Goal: Information Seeking & Learning: Check status

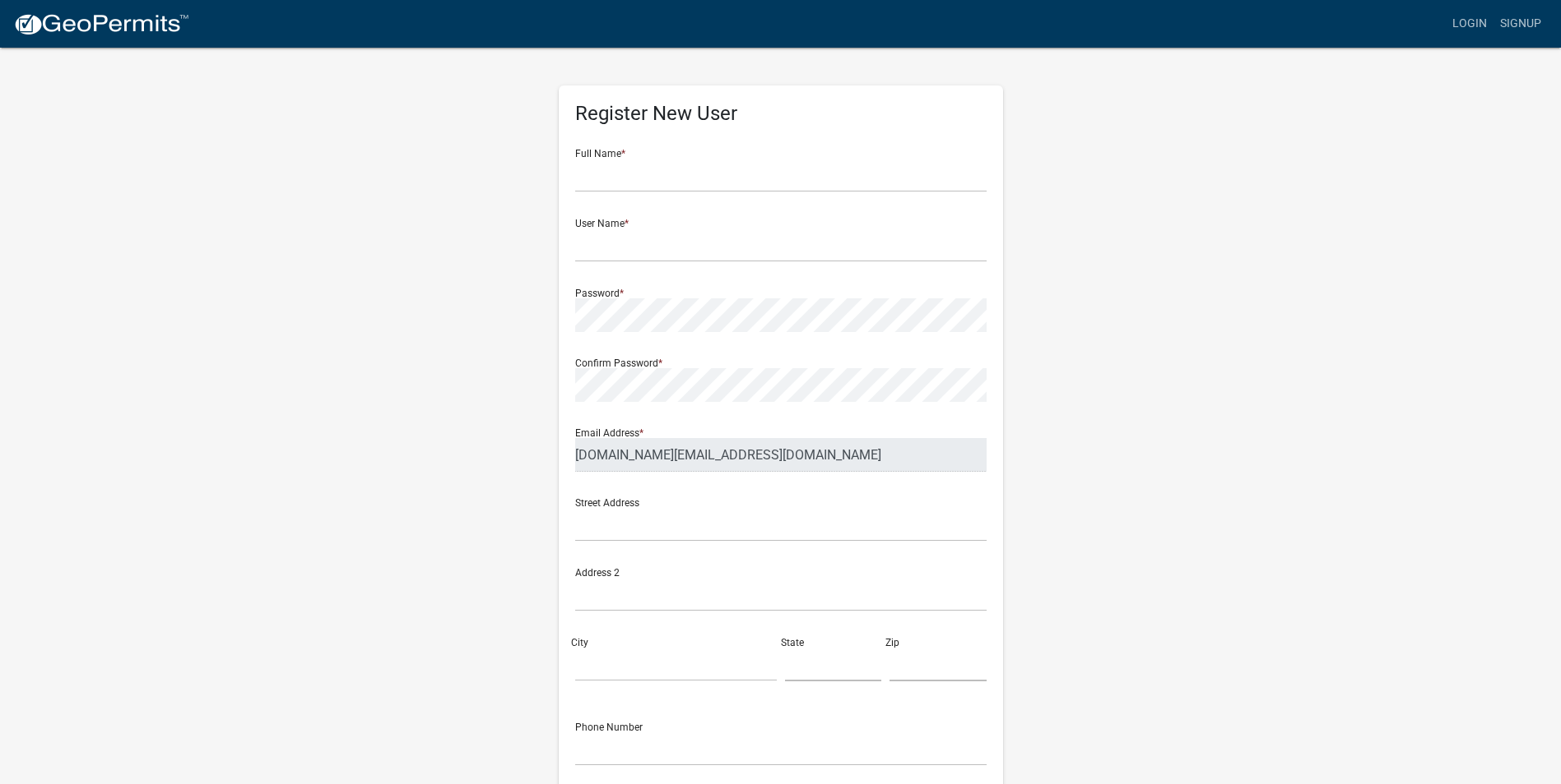
click at [668, 150] on div "Full Name *" at bounding box center [780, 163] width 411 height 56
click at [642, 174] on input "text" at bounding box center [780, 175] width 411 height 34
type input "[PERSON_NAME]"
click at [620, 248] on input "text" at bounding box center [780, 245] width 411 height 34
type input "bhouse"
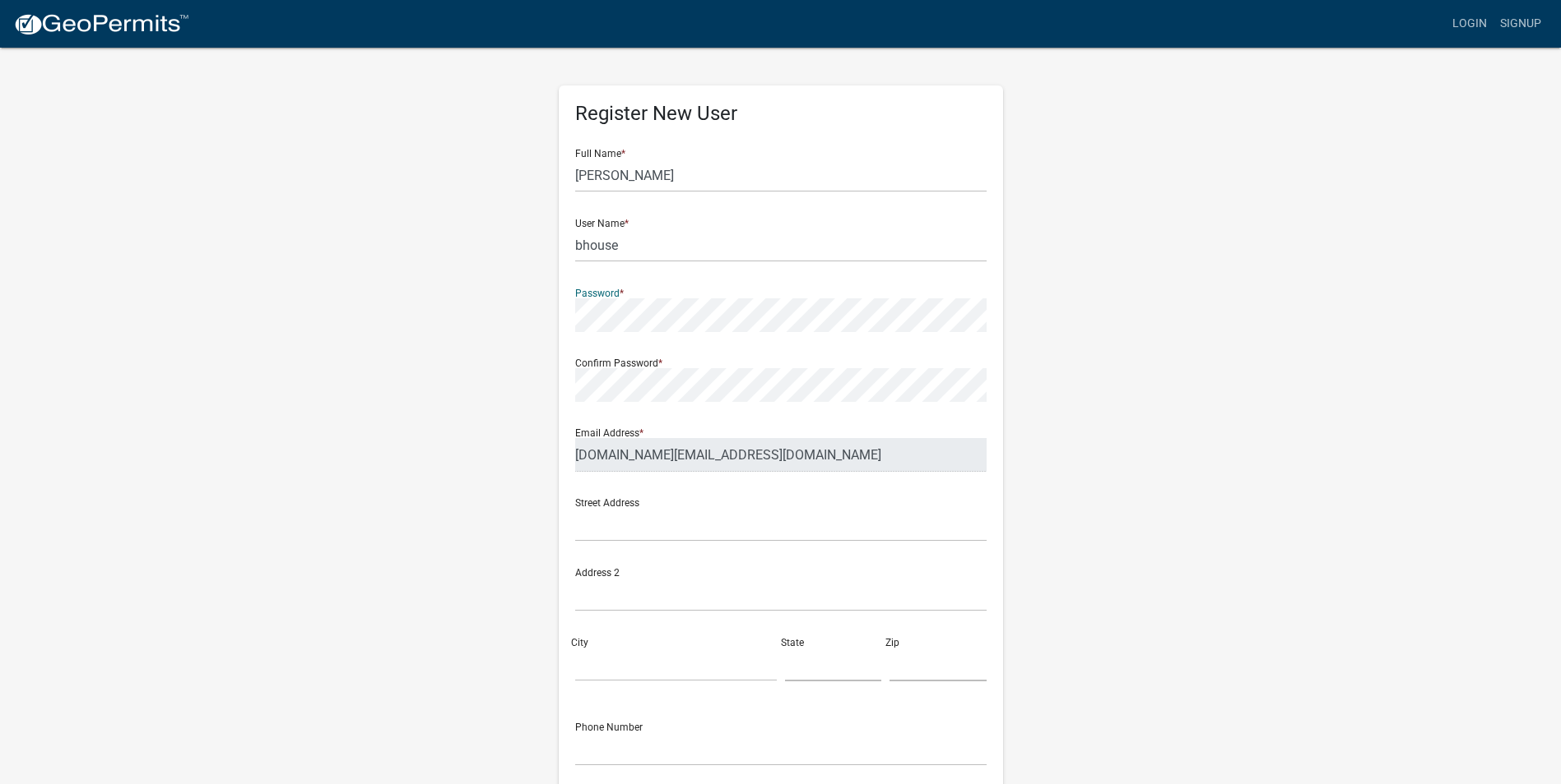
click at [615, 366] on div "Confirm Password *" at bounding box center [780, 373] width 411 height 56
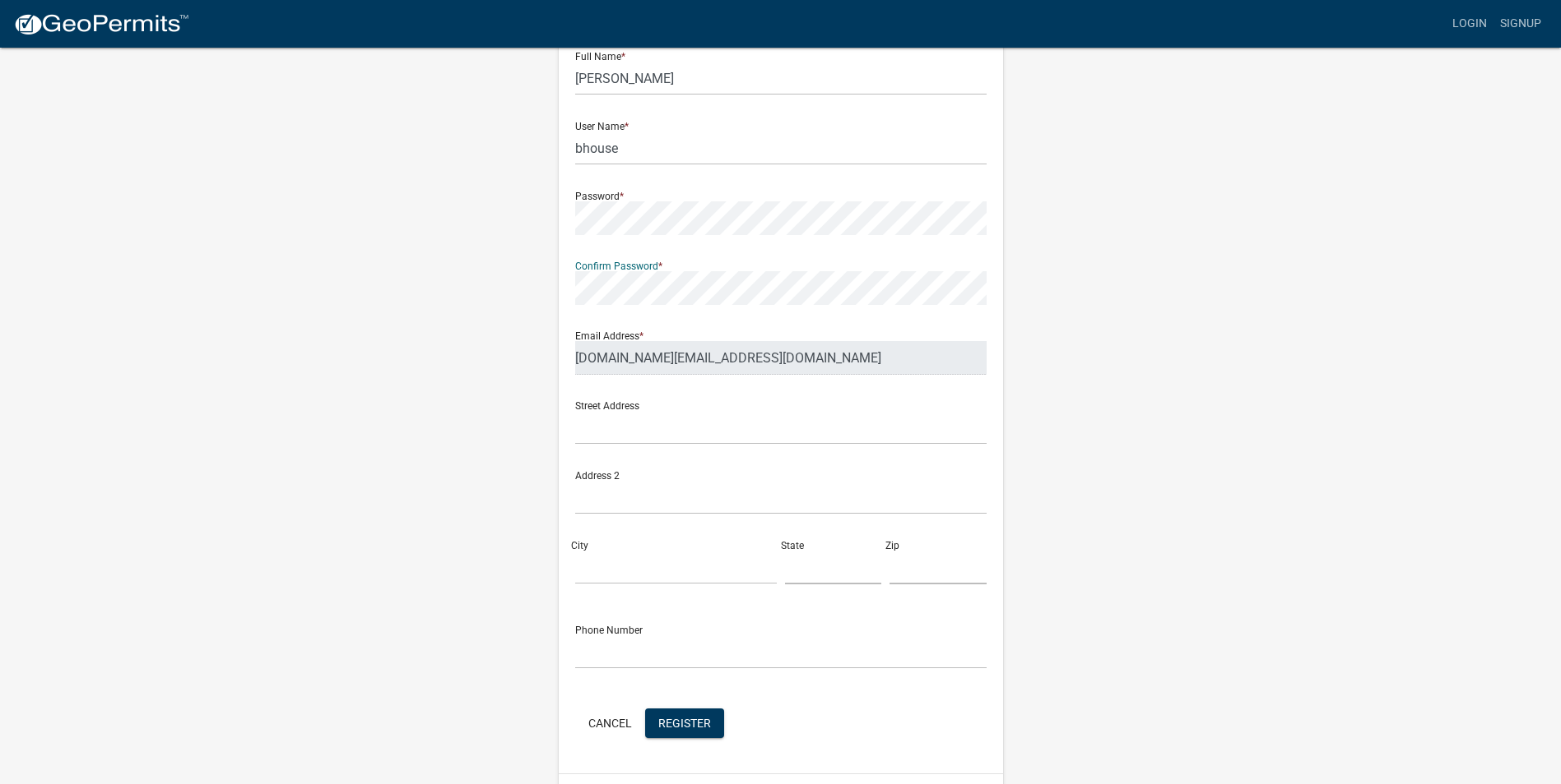
scroll to position [142, 0]
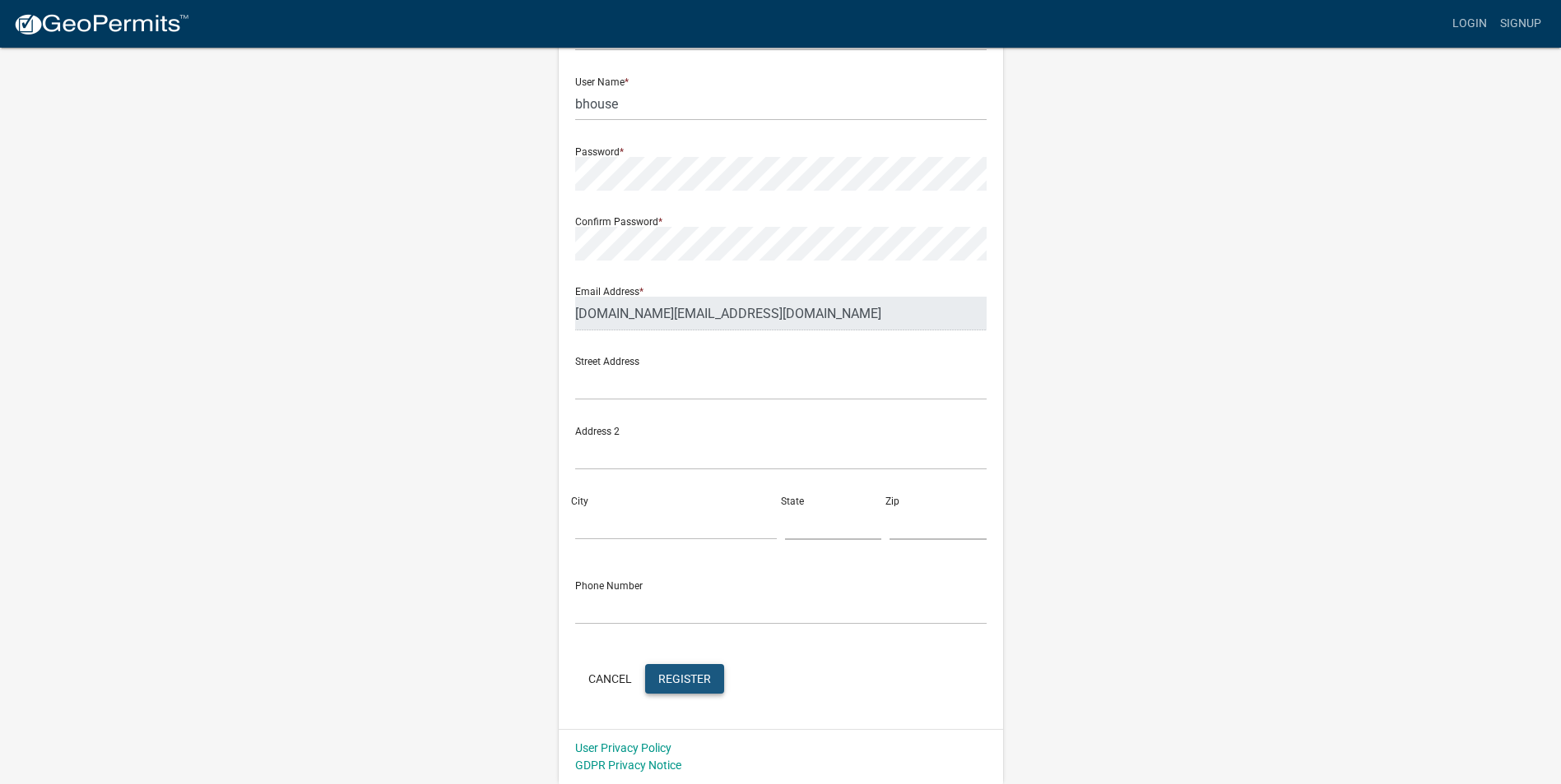
click at [694, 679] on span "Register" at bounding box center [683, 678] width 52 height 13
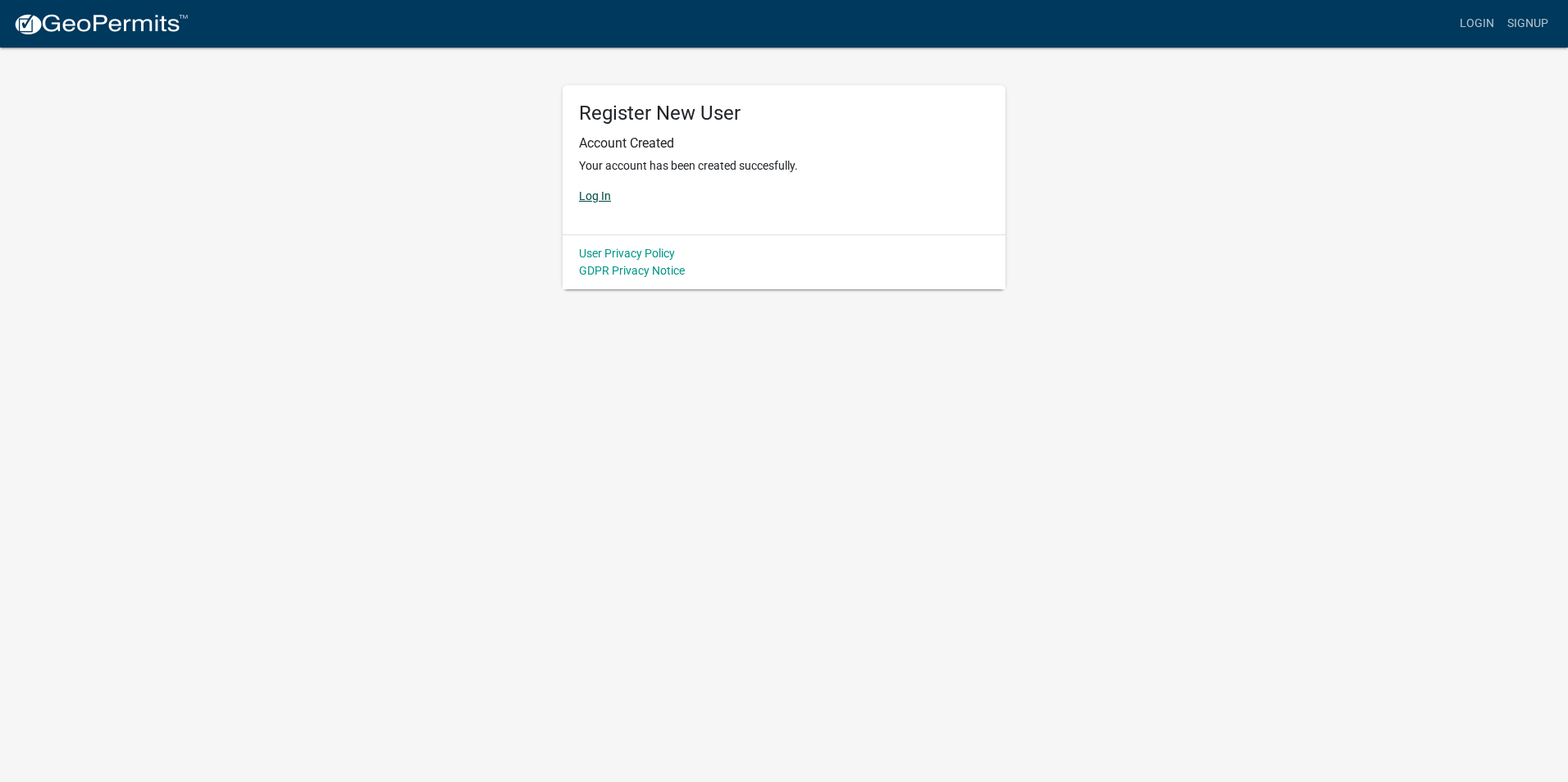
click at [595, 195] on link "Log In" at bounding box center [594, 196] width 32 height 13
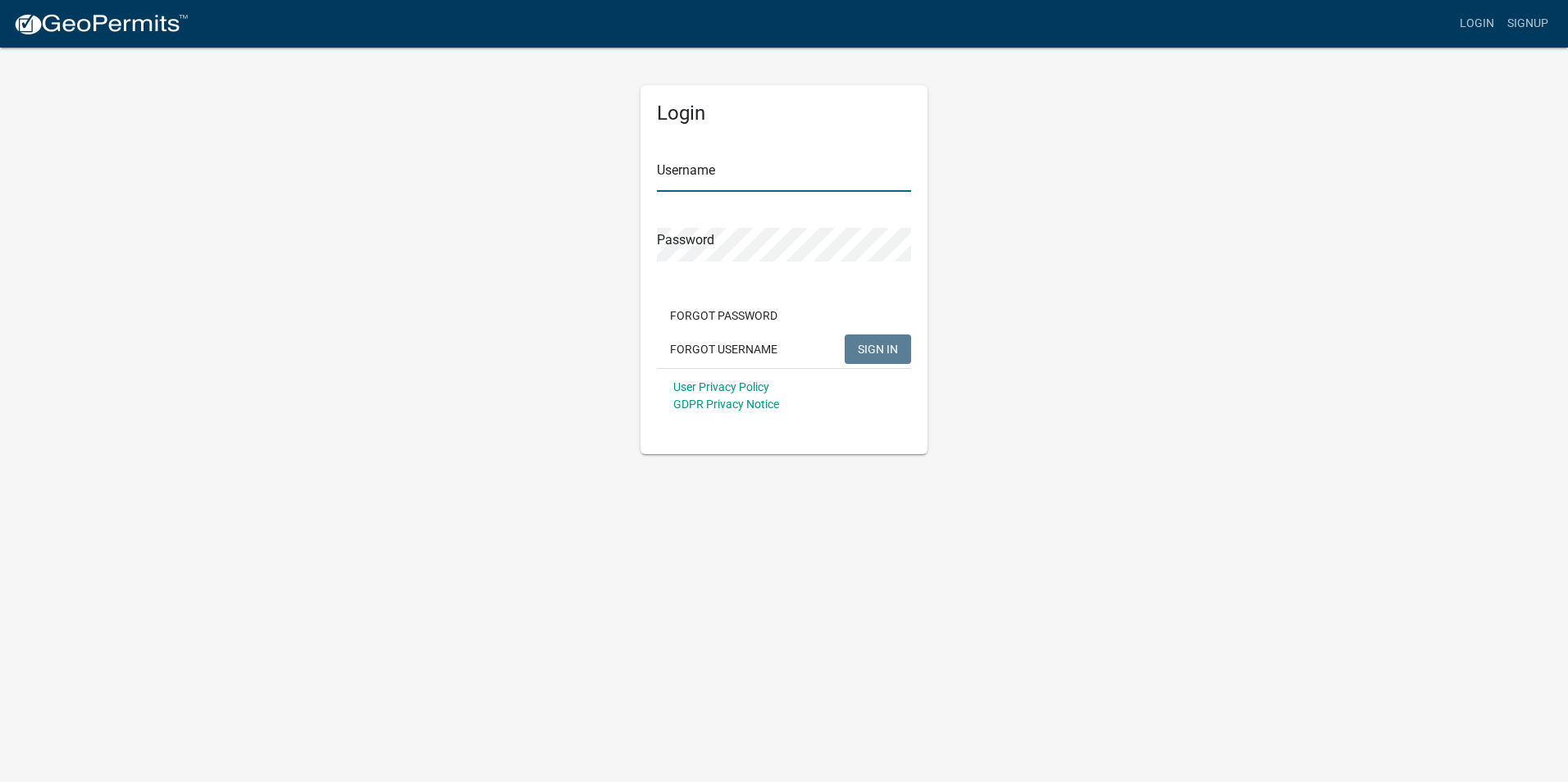
type input "bhouse"
click at [874, 348] on span "SIGN IN" at bounding box center [878, 348] width 40 height 13
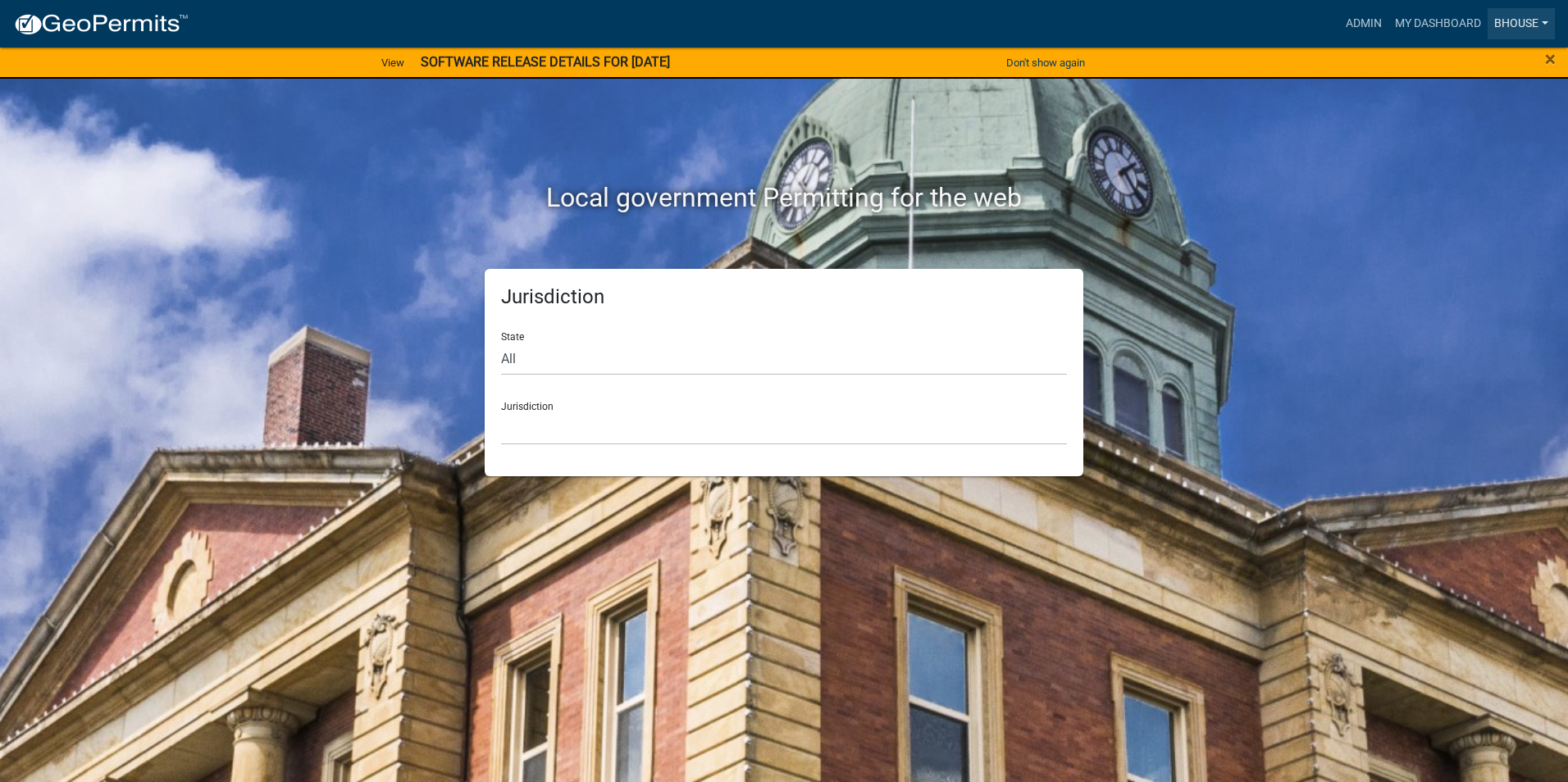
click at [1541, 22] on link "bhouse" at bounding box center [1522, 24] width 67 height 32
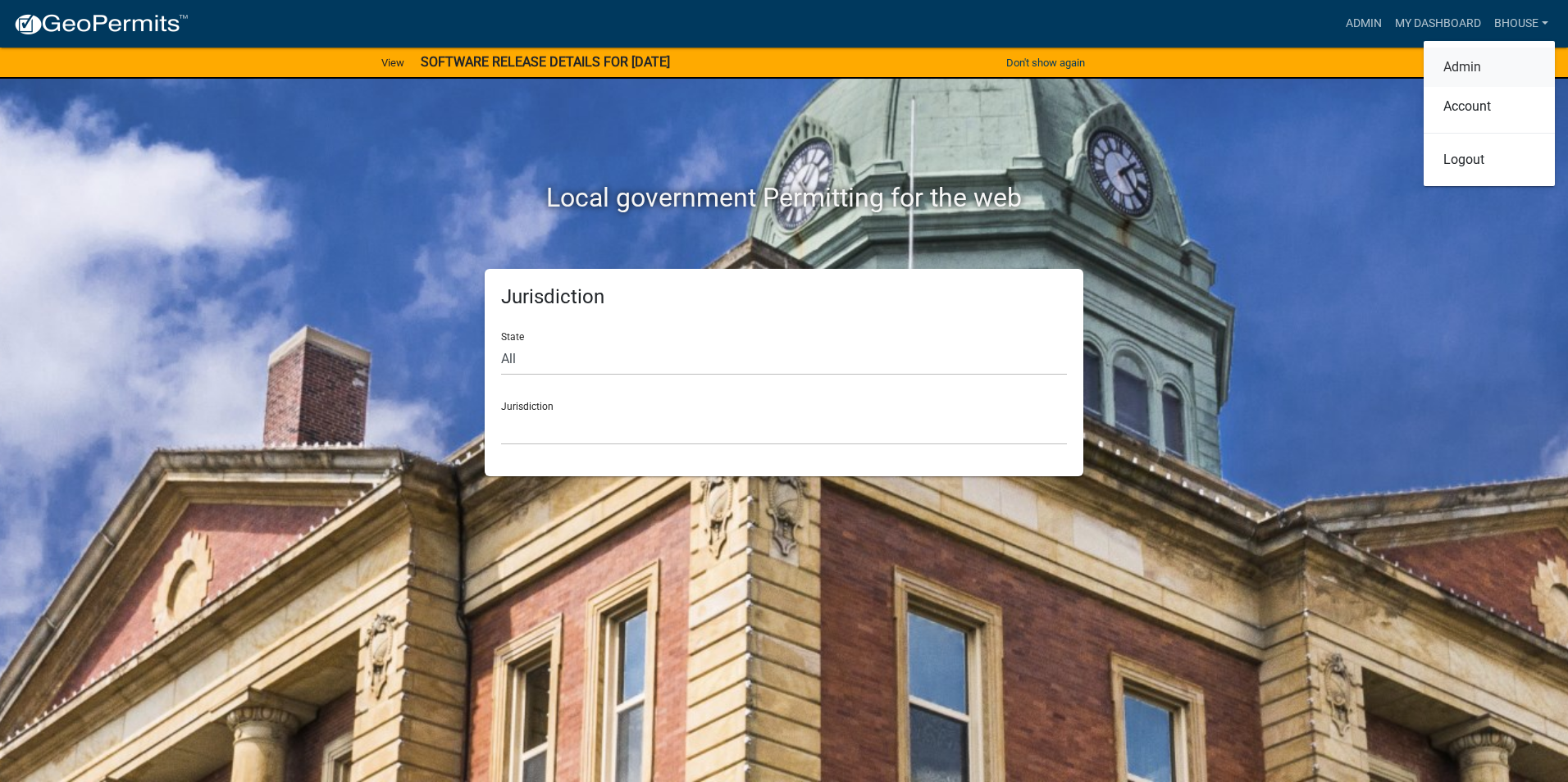
click at [1470, 65] on link "Admin" at bounding box center [1489, 67] width 131 height 39
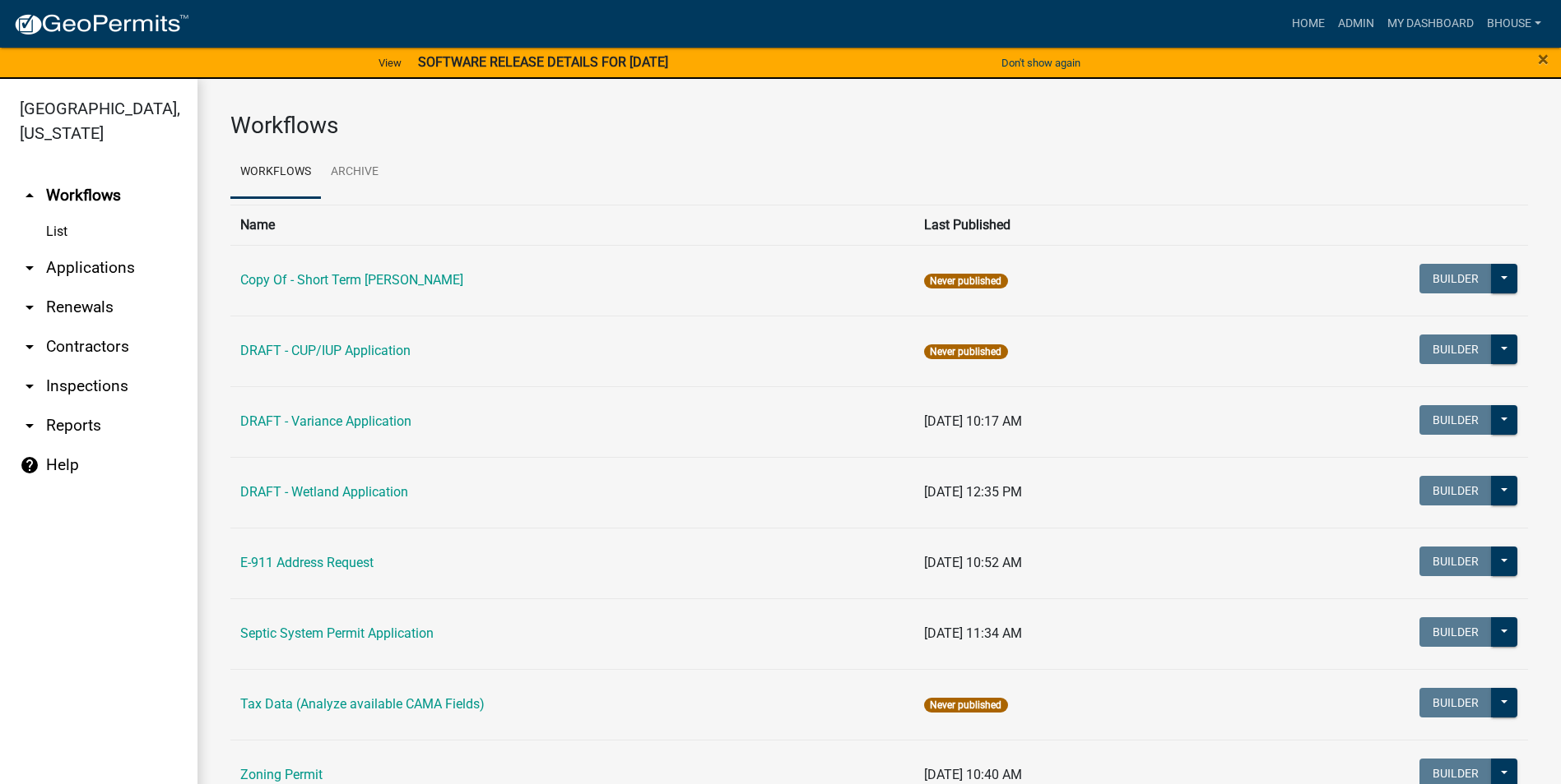
click at [85, 269] on link "arrow_drop_down Applications" at bounding box center [98, 268] width 197 height 40
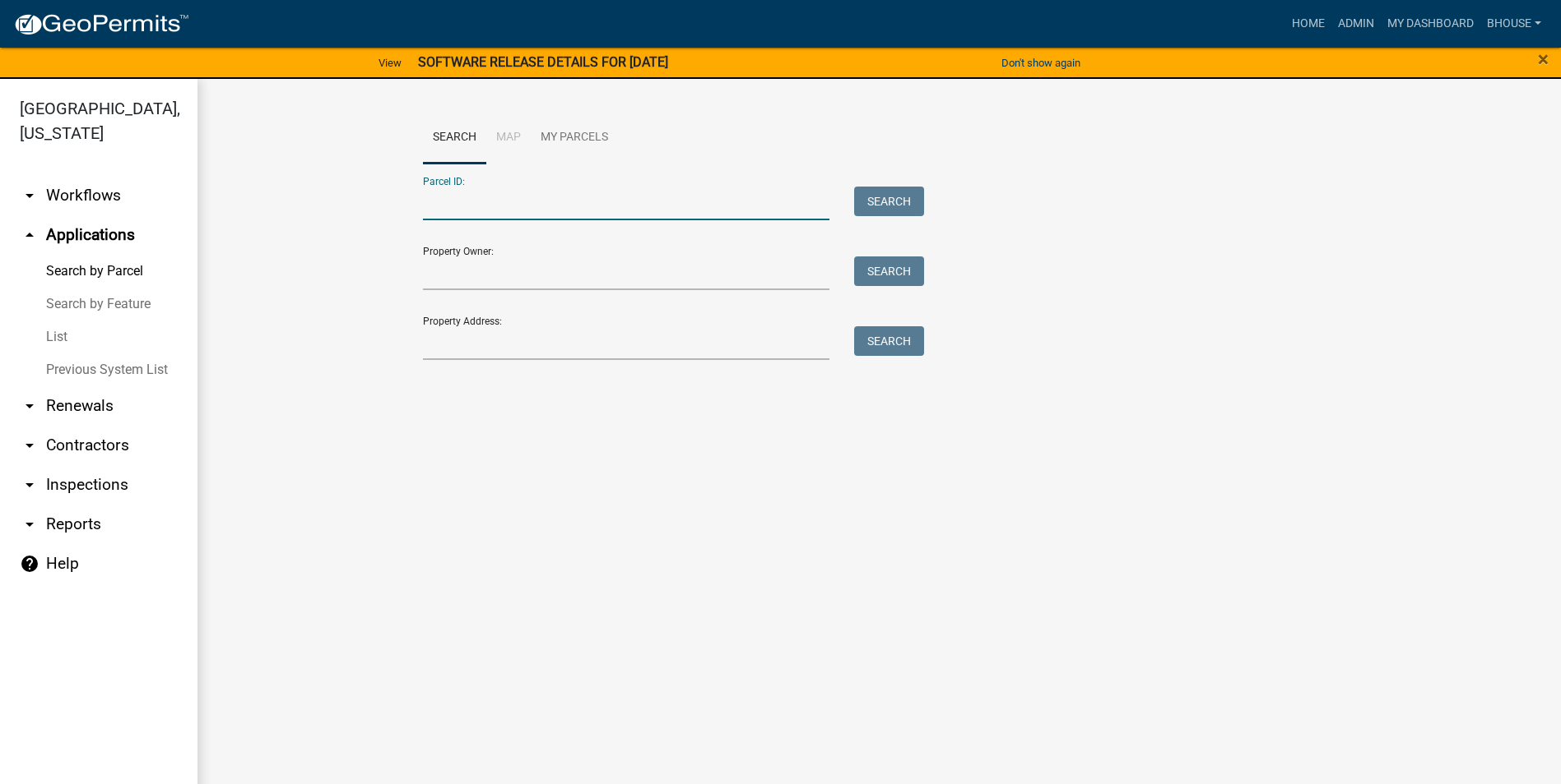
click at [542, 196] on input "Parcel ID:" at bounding box center [626, 204] width 407 height 34
type input "[PHONE_NUMBER]"
click at [892, 201] on button "Search" at bounding box center [888, 202] width 70 height 30
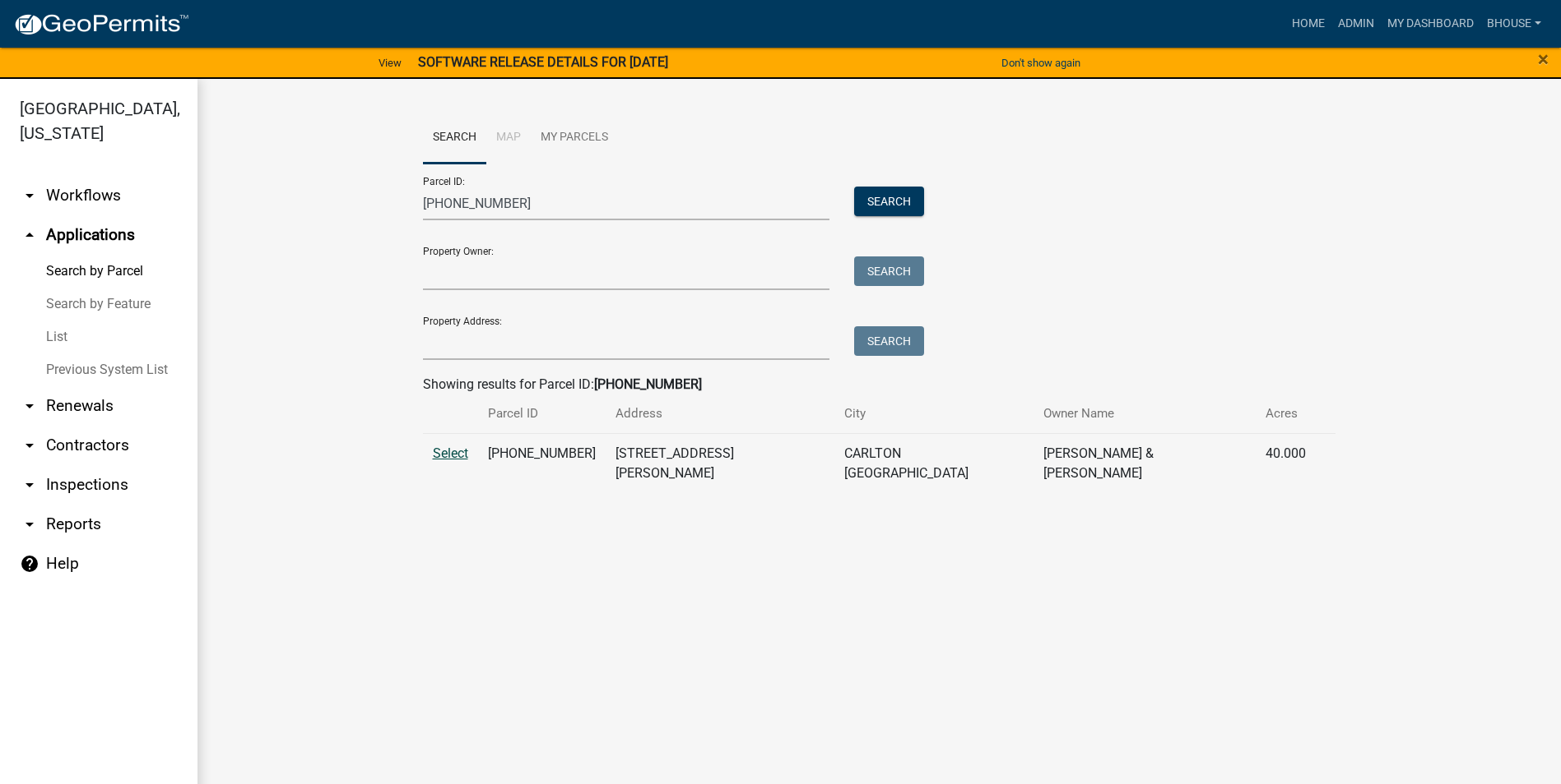
click at [447, 452] on span "Select" at bounding box center [451, 453] width 36 height 16
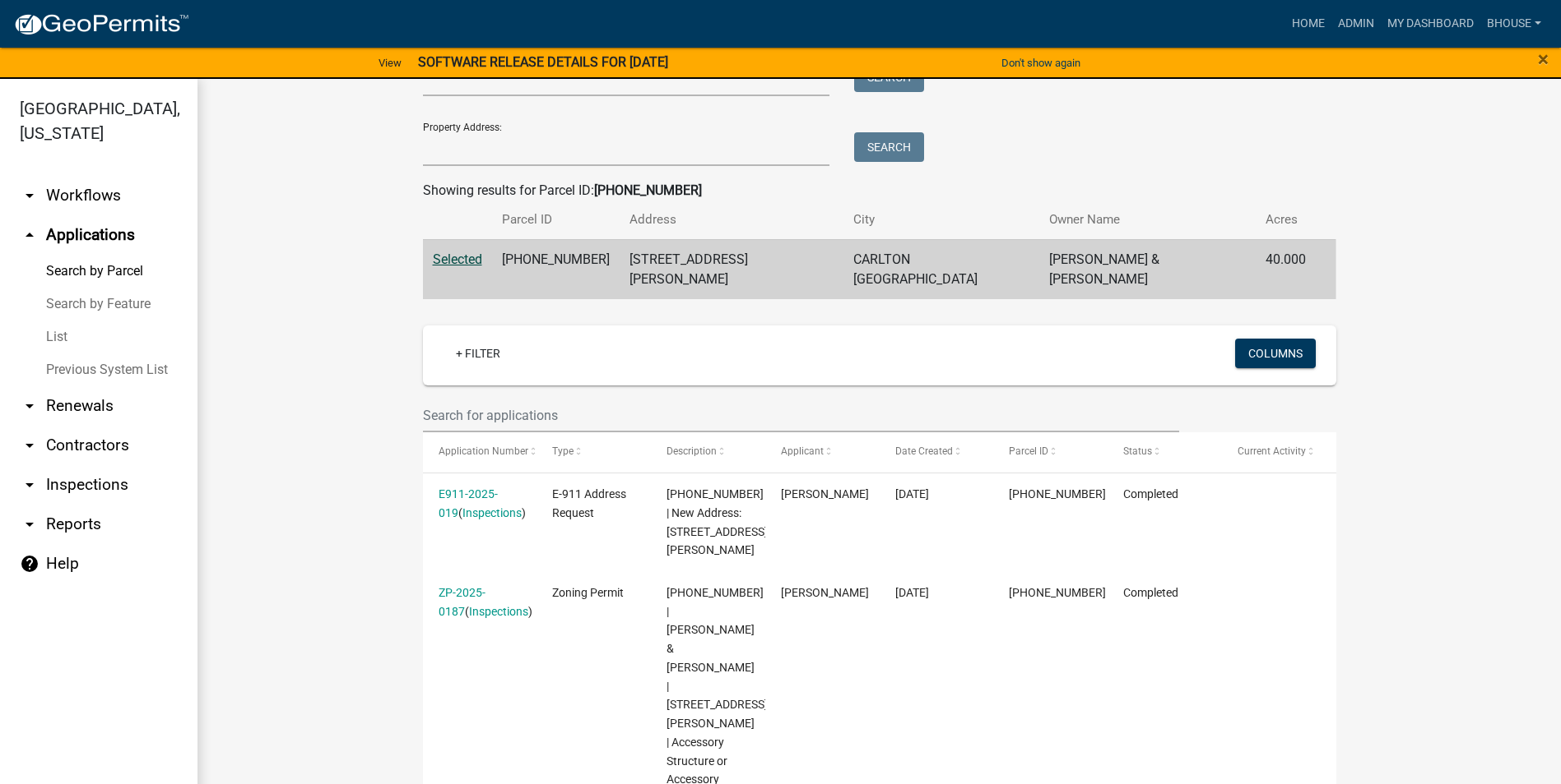
scroll to position [199, 0]
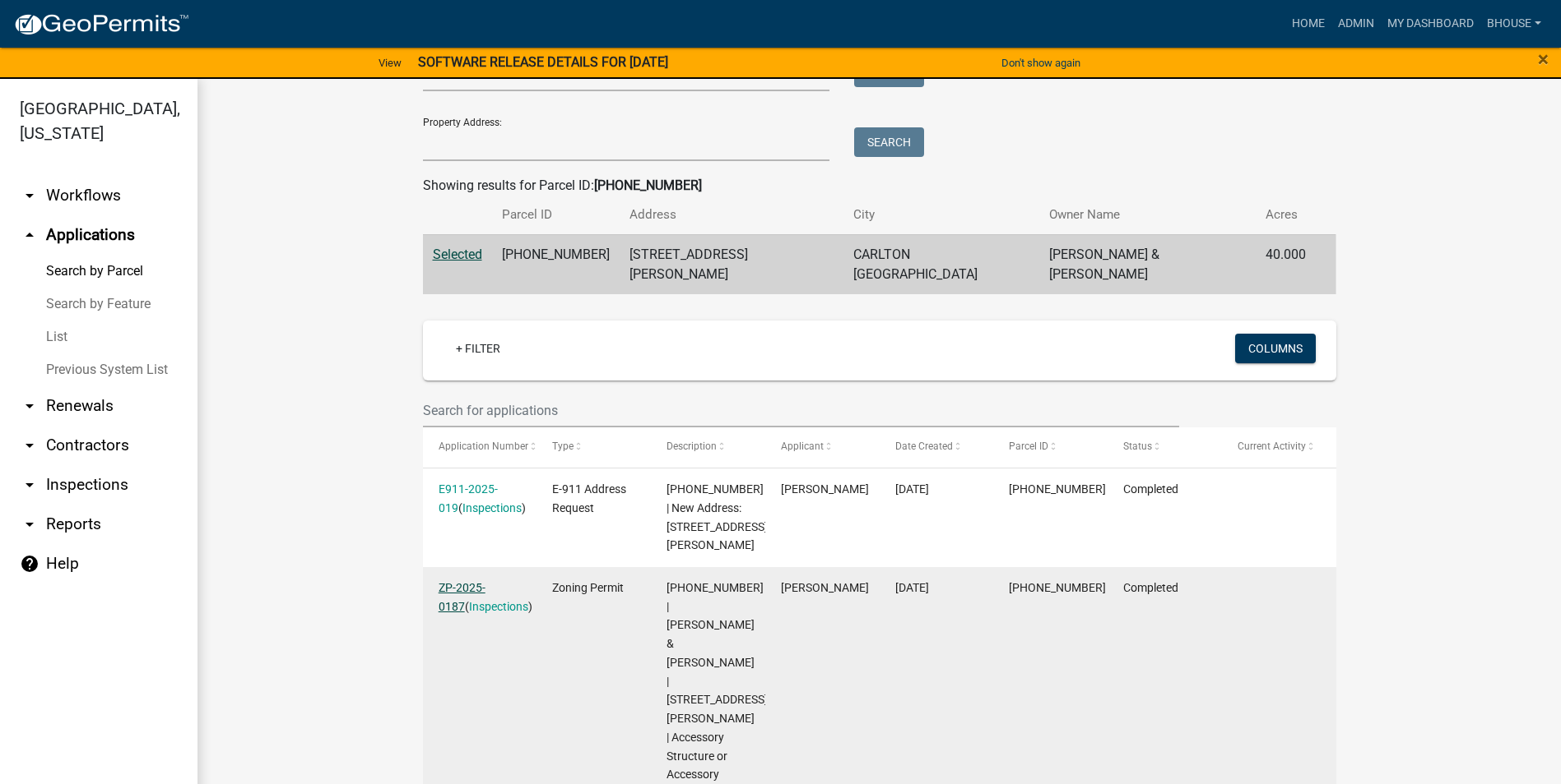
click at [462, 581] on link "ZP-2025-0187" at bounding box center [462, 597] width 47 height 32
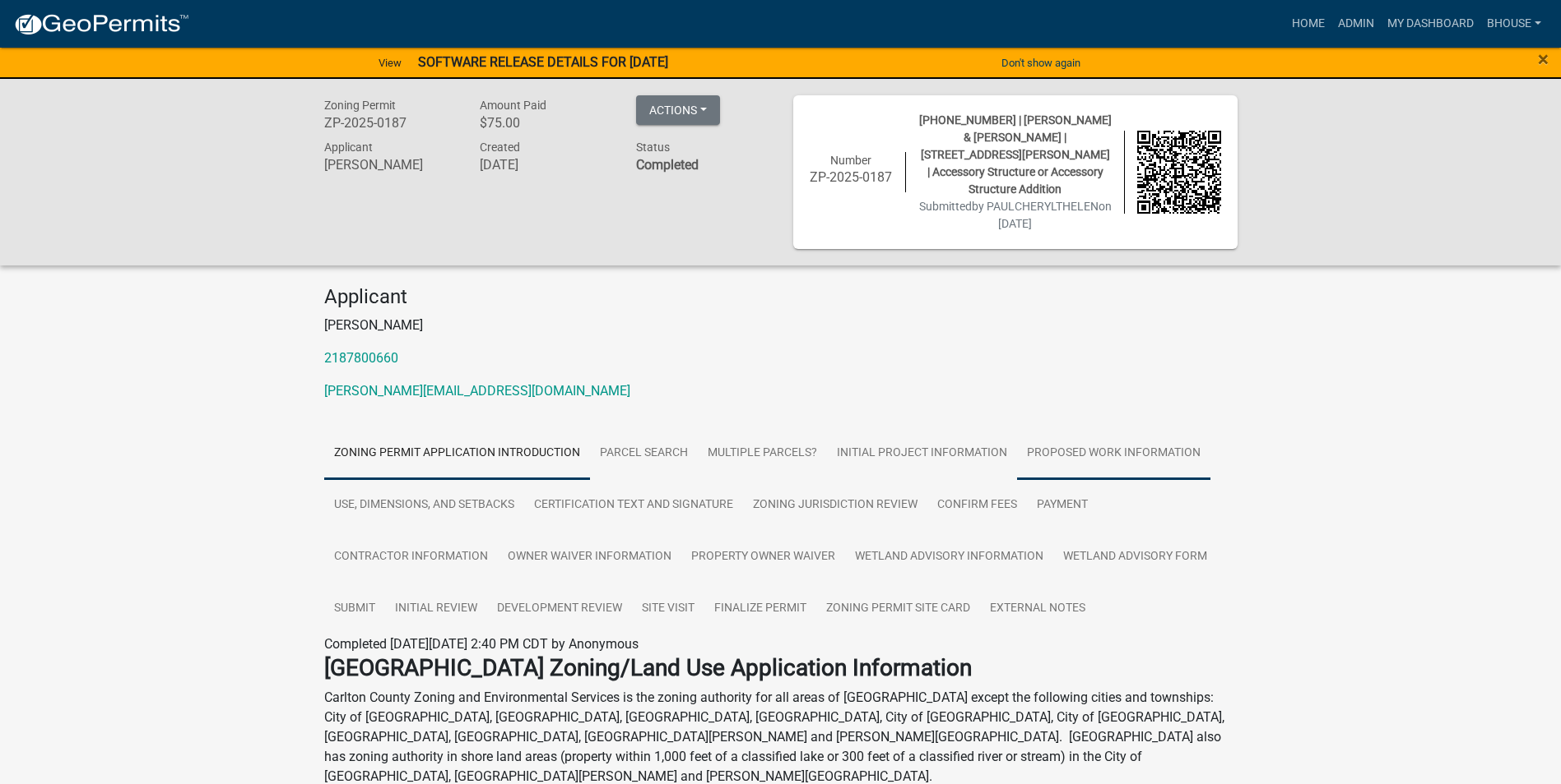
click at [1067, 432] on link "Proposed Work Information" at bounding box center [1113, 453] width 193 height 52
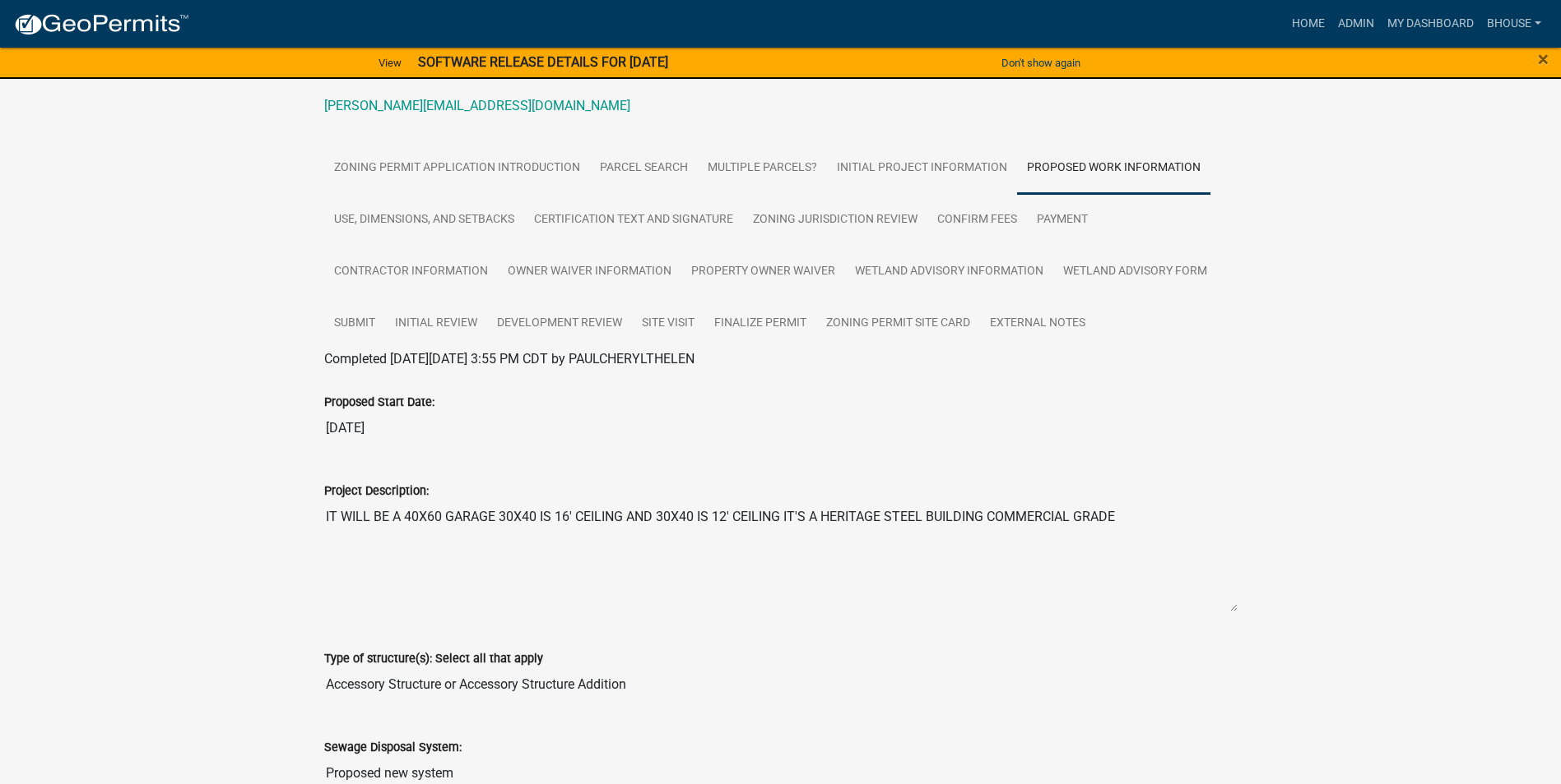
scroll to position [264, 0]
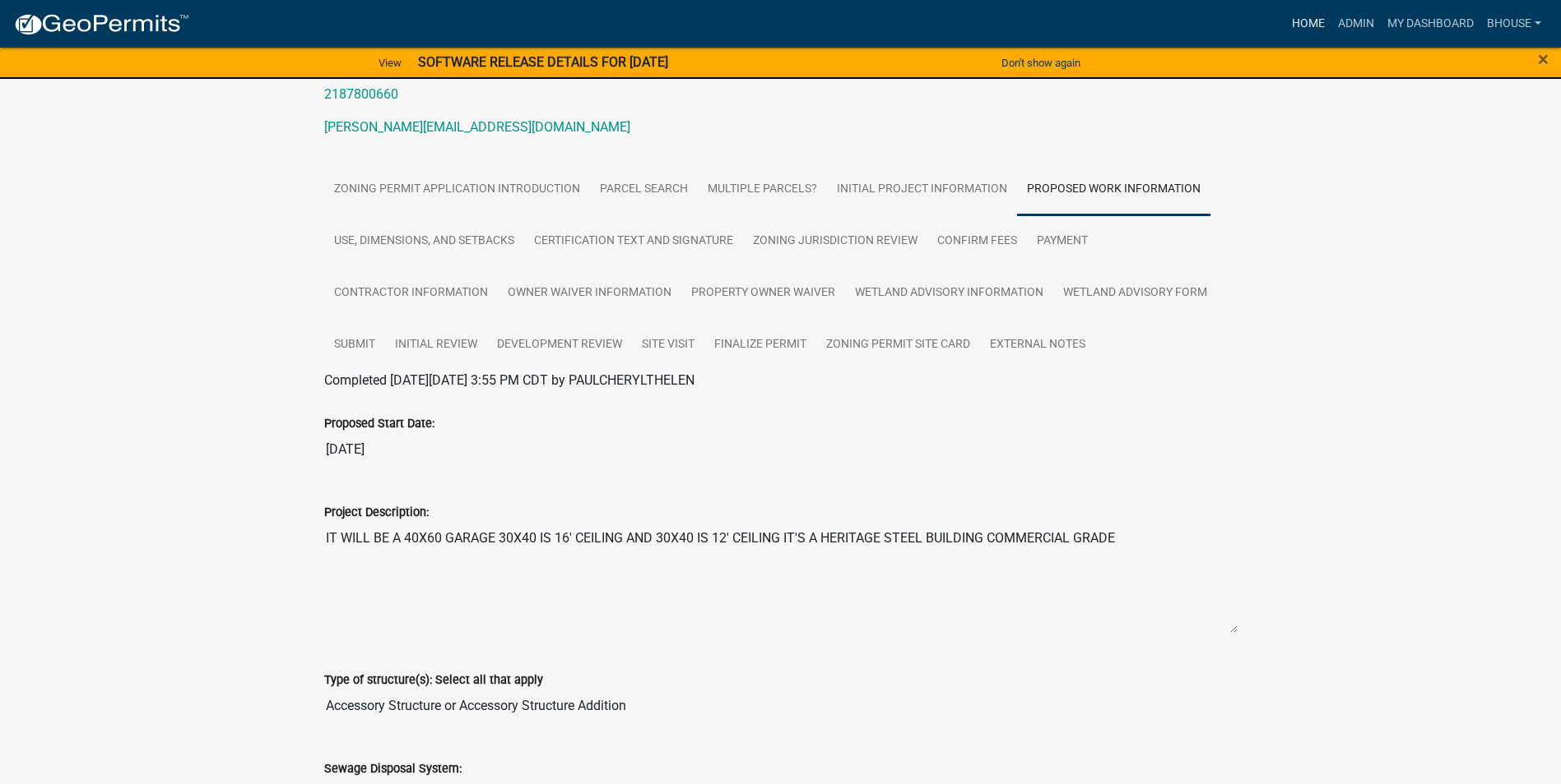
click at [1300, 22] on link "Home" at bounding box center [1307, 24] width 47 height 32
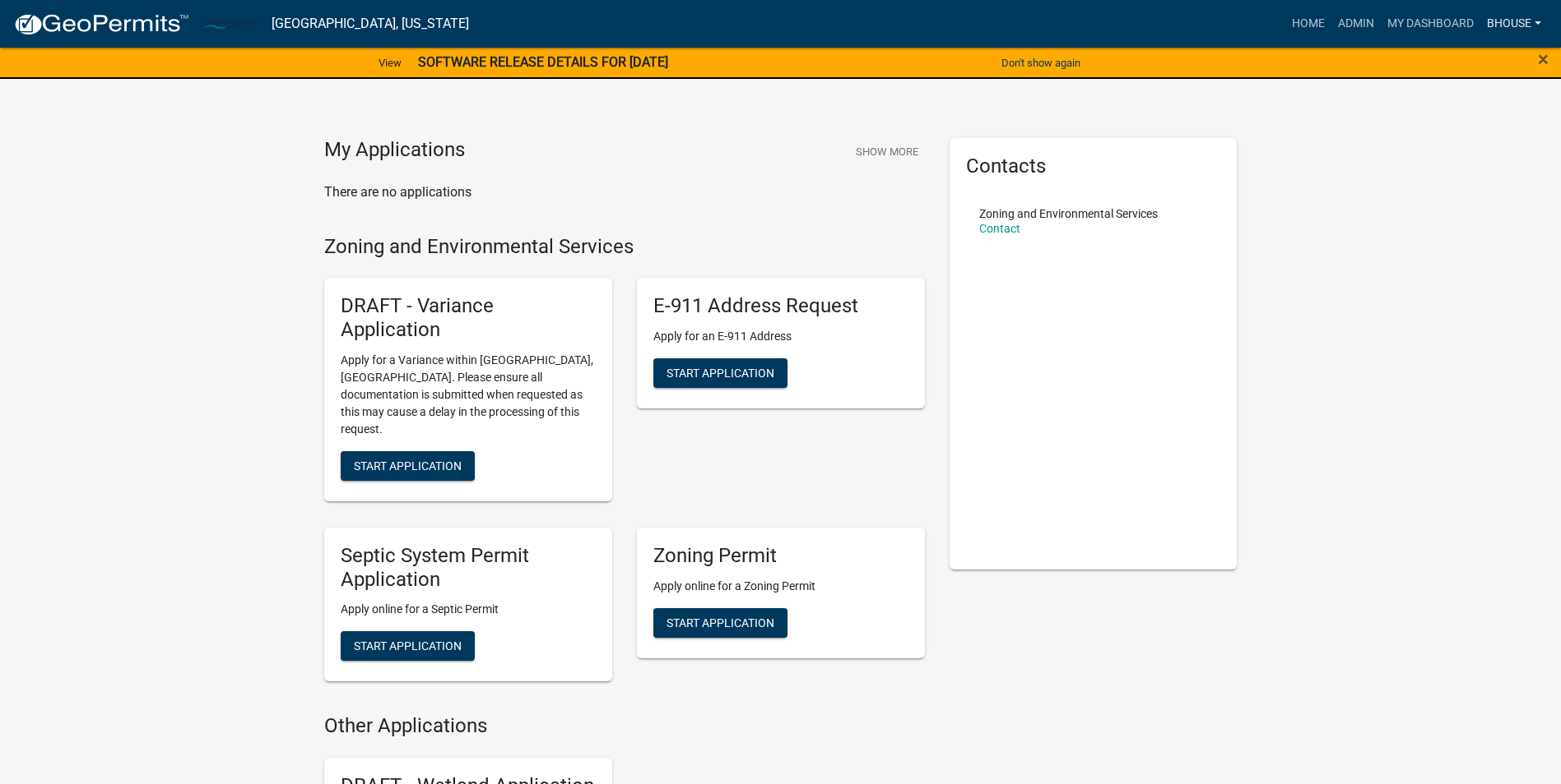
click at [1517, 20] on link "bhouse" at bounding box center [1513, 24] width 67 height 32
click at [1468, 65] on link "Admin" at bounding box center [1481, 67] width 132 height 40
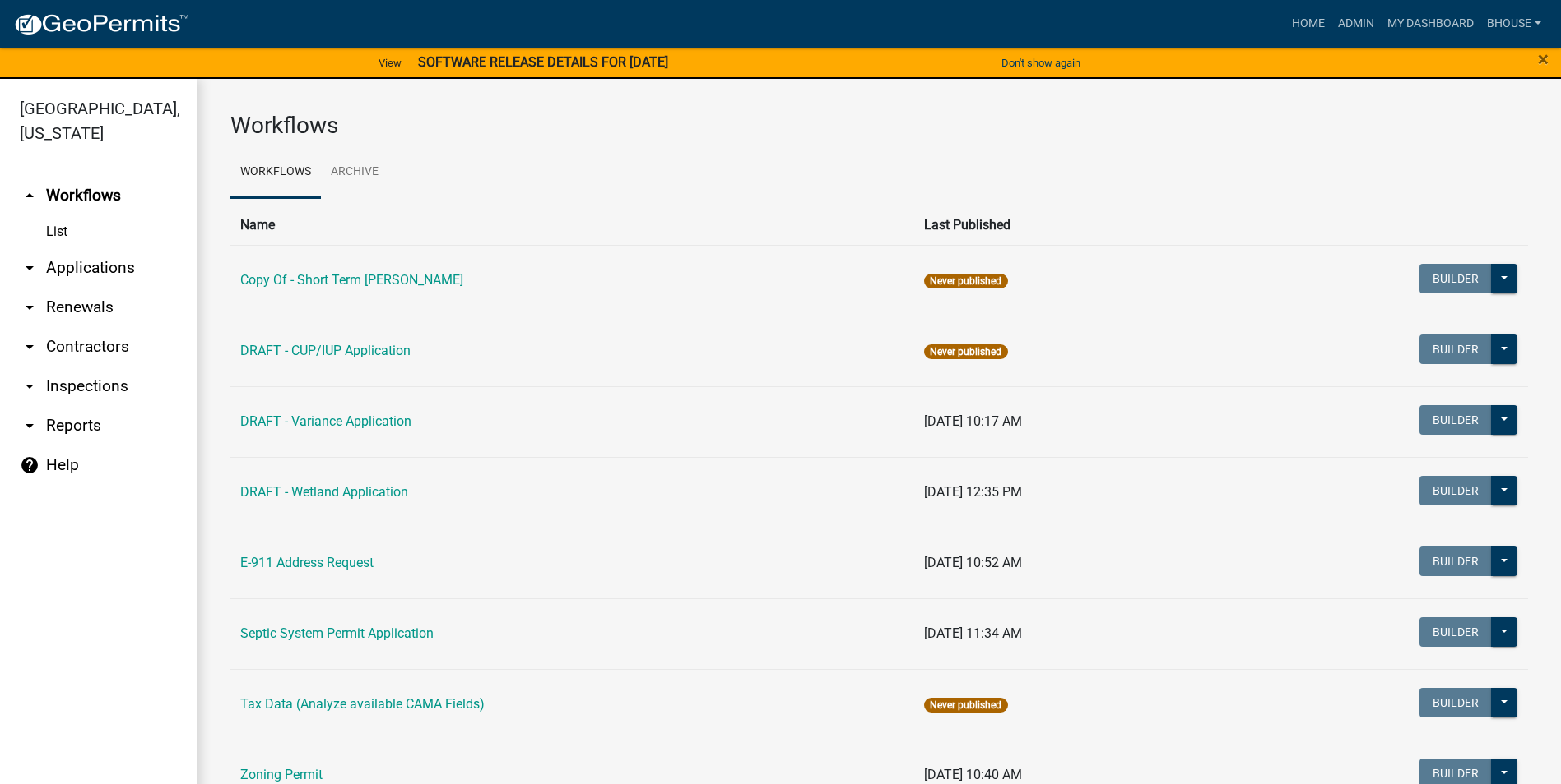
click at [67, 270] on link "arrow_drop_down Applications" at bounding box center [98, 268] width 197 height 40
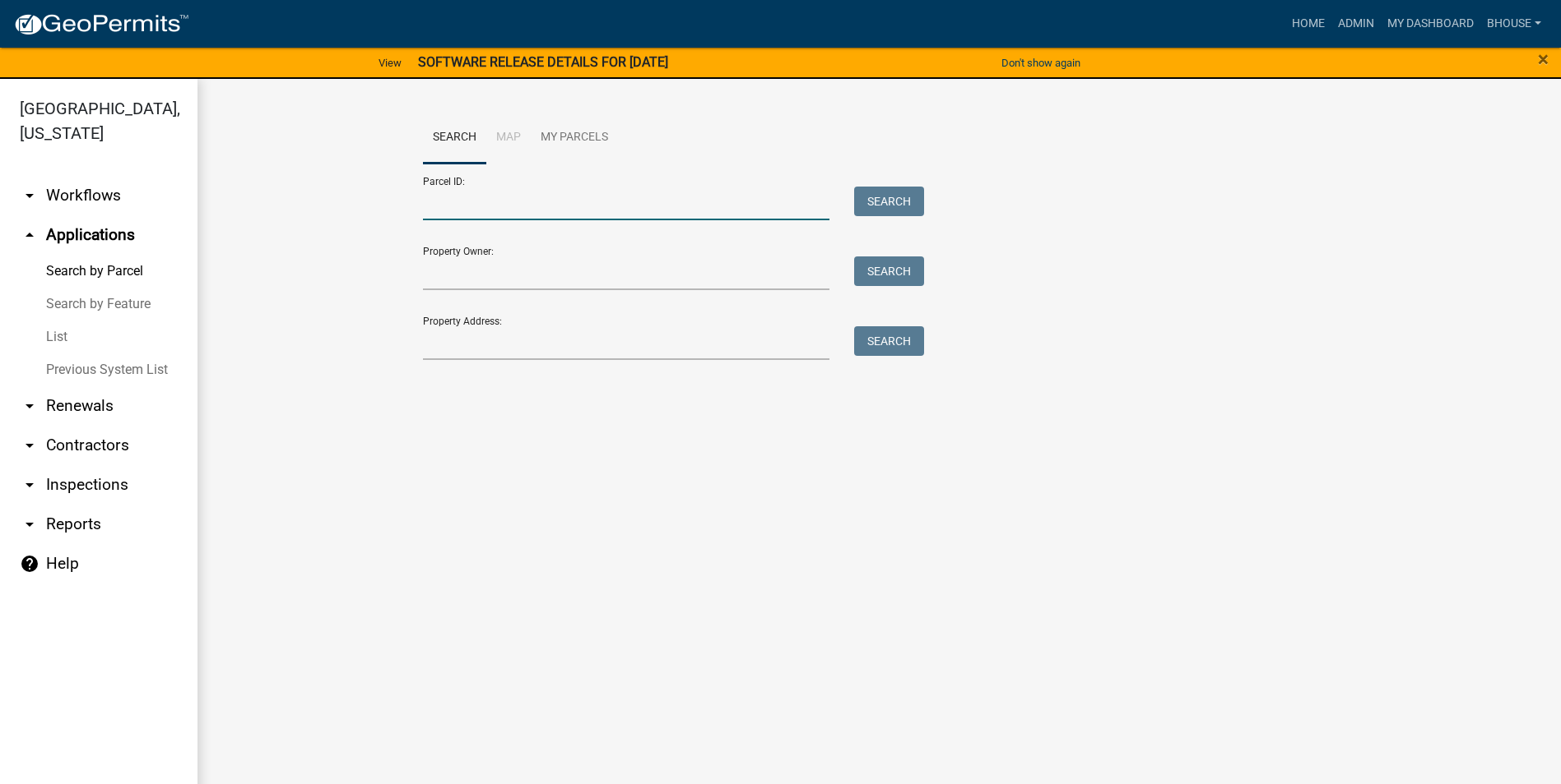
click at [442, 208] on input "Parcel ID:" at bounding box center [626, 204] width 407 height 34
type input "98-010-3007"
click at [887, 203] on button "Search" at bounding box center [888, 202] width 70 height 30
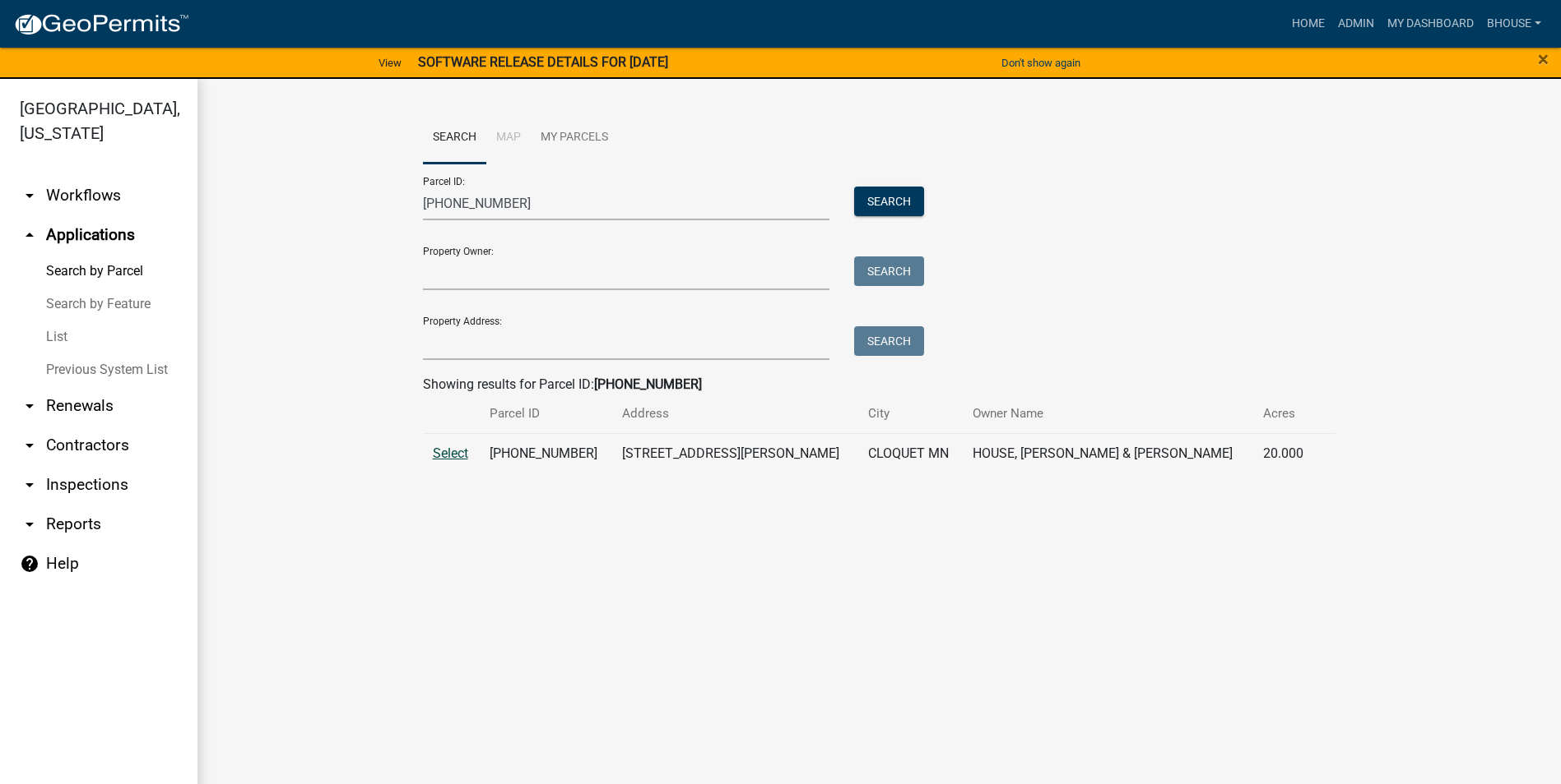
click at [448, 453] on span "Select" at bounding box center [451, 453] width 36 height 16
